Goal: Task Accomplishment & Management: Manage account settings

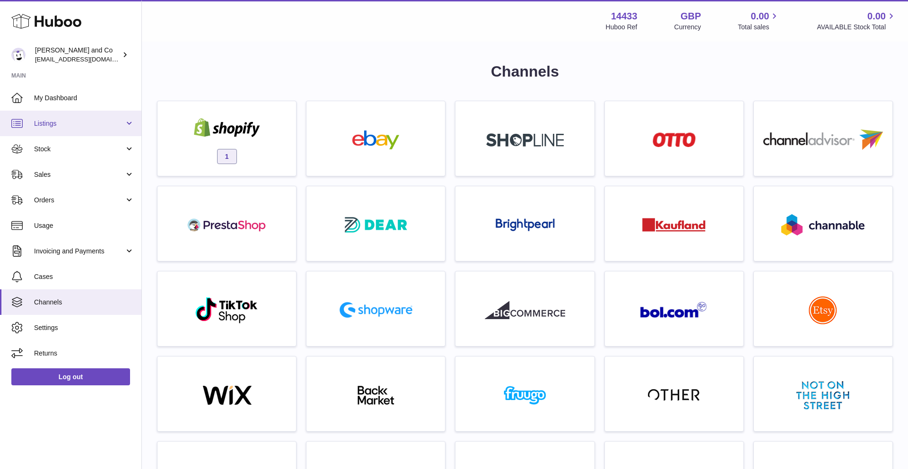
click at [101, 128] on link "Listings" at bounding box center [70, 124] width 141 height 26
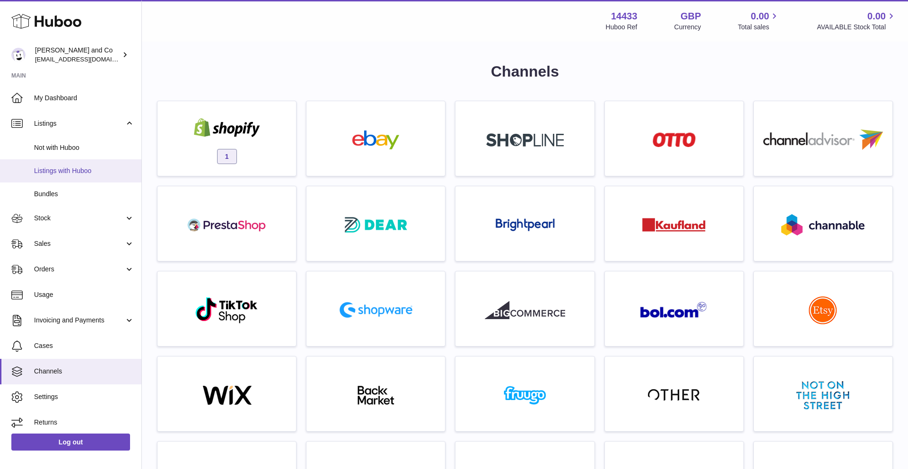
click at [87, 166] on span "Listings with Huboo" at bounding box center [84, 170] width 100 height 9
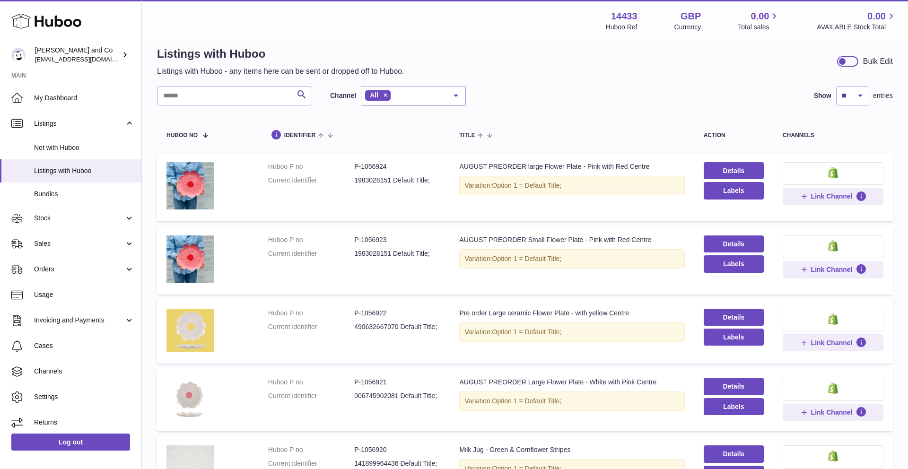
scroll to position [508, 0]
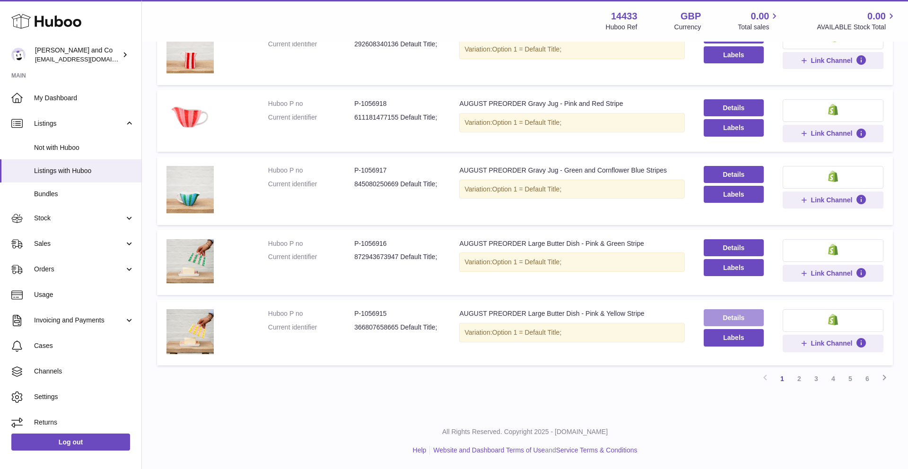
click at [719, 312] on link "Details" at bounding box center [734, 317] width 60 height 17
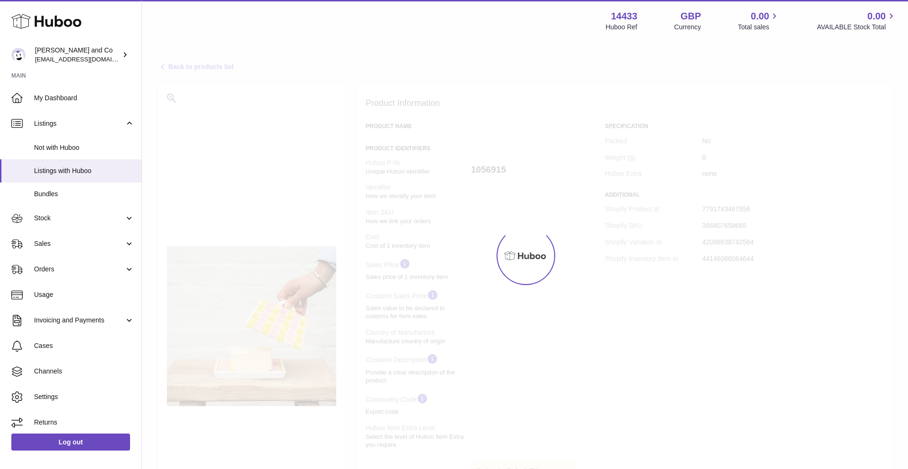
select select
select select "****"
